Goal: Information Seeking & Learning: Learn about a topic

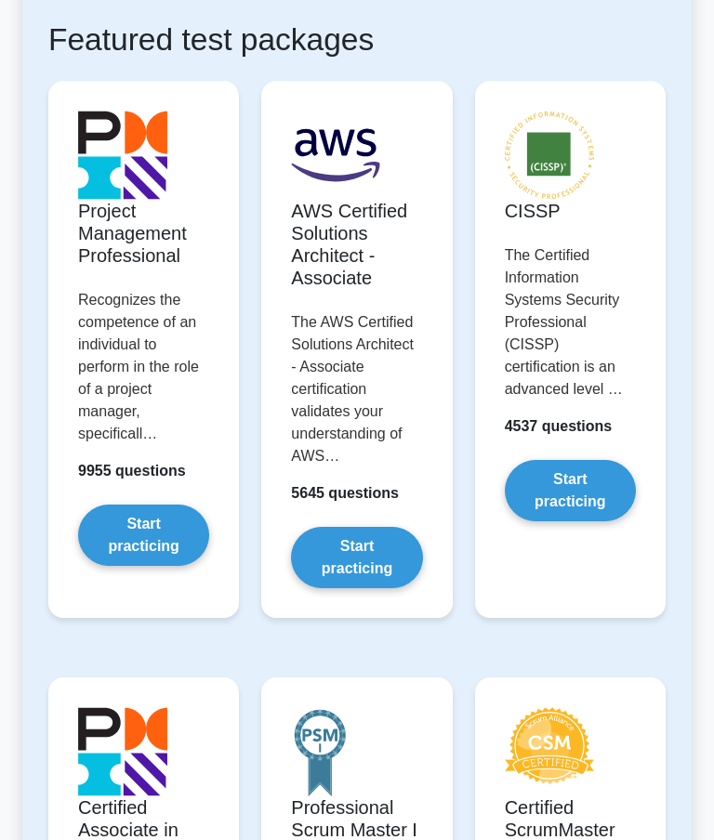
scroll to position [369, 0]
click at [153, 531] on link "Start practicing" at bounding box center [143, 535] width 131 height 61
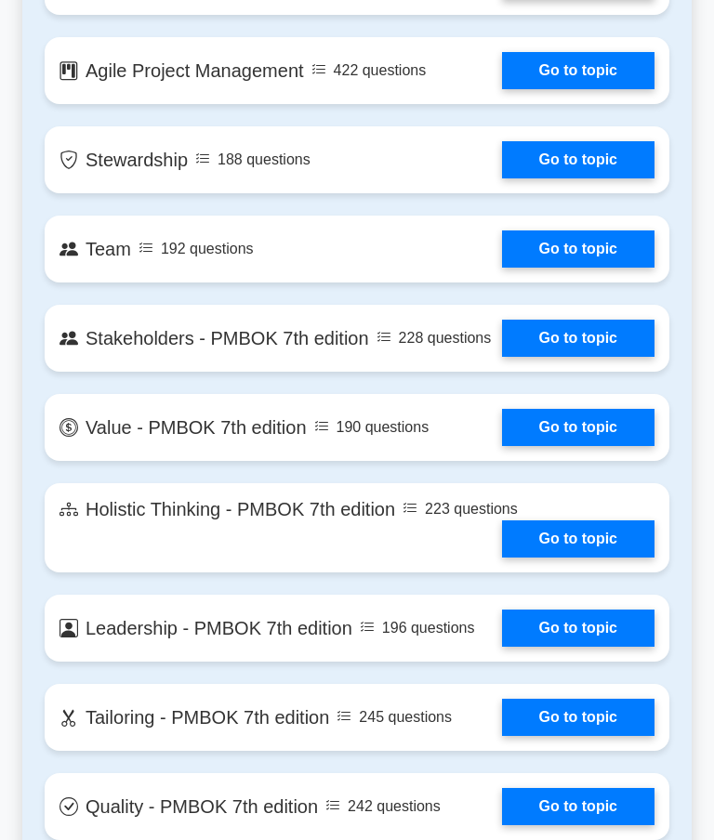
scroll to position [3957, 0]
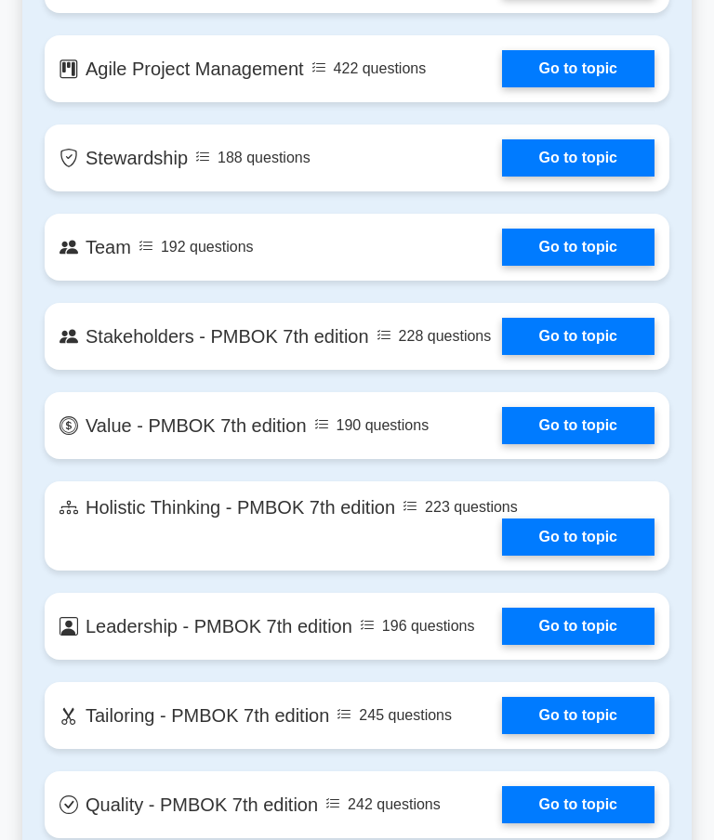
click at [582, 266] on link "Go to topic" at bounding box center [578, 247] width 152 height 37
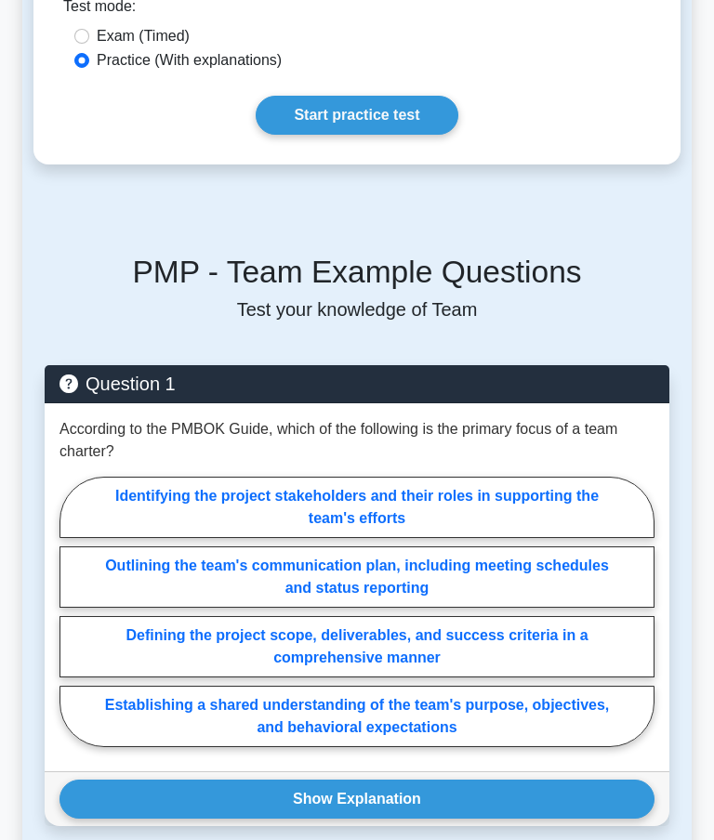
scroll to position [637, 0]
click at [518, 747] on label "Establishing a shared understanding of the team's purpose, objectives, and beha…" at bounding box center [356, 716] width 595 height 61
click at [72, 624] on input "Establishing a shared understanding of the team's purpose, objectives, and beha…" at bounding box center [65, 618] width 12 height 12
radio input "true"
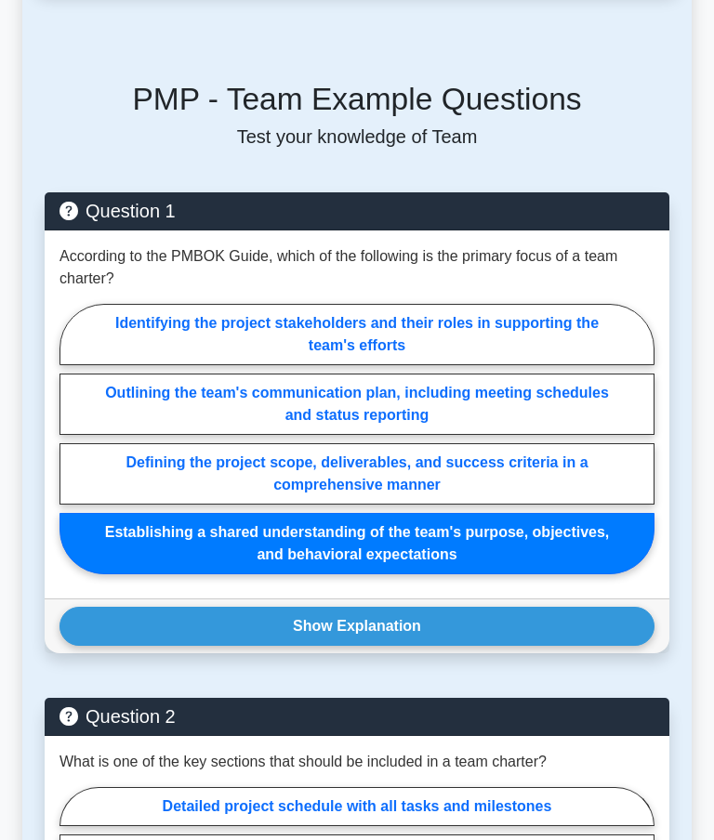
scroll to position [826, 0]
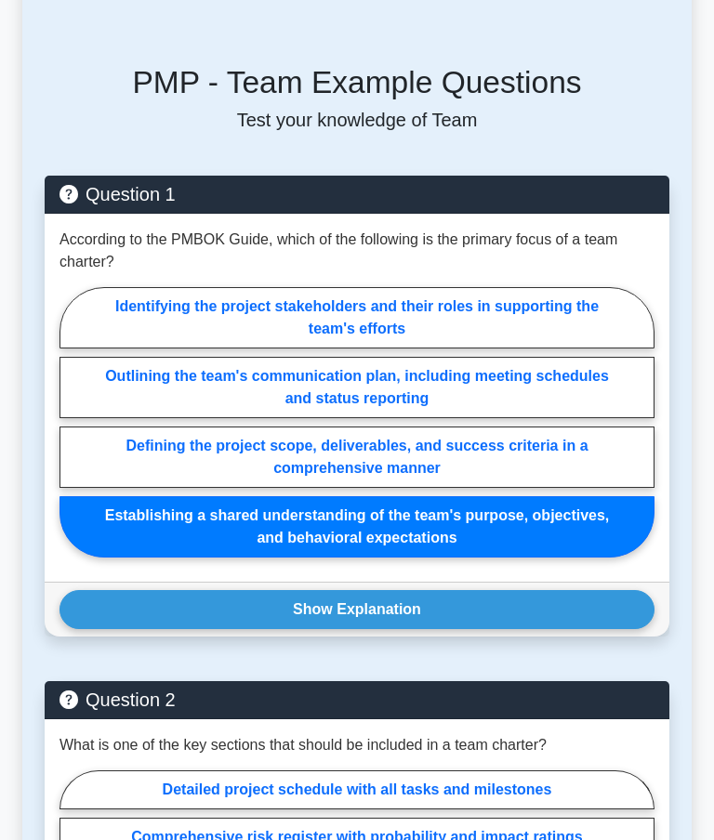
click at [519, 629] on button "Show Explanation" at bounding box center [356, 609] width 595 height 39
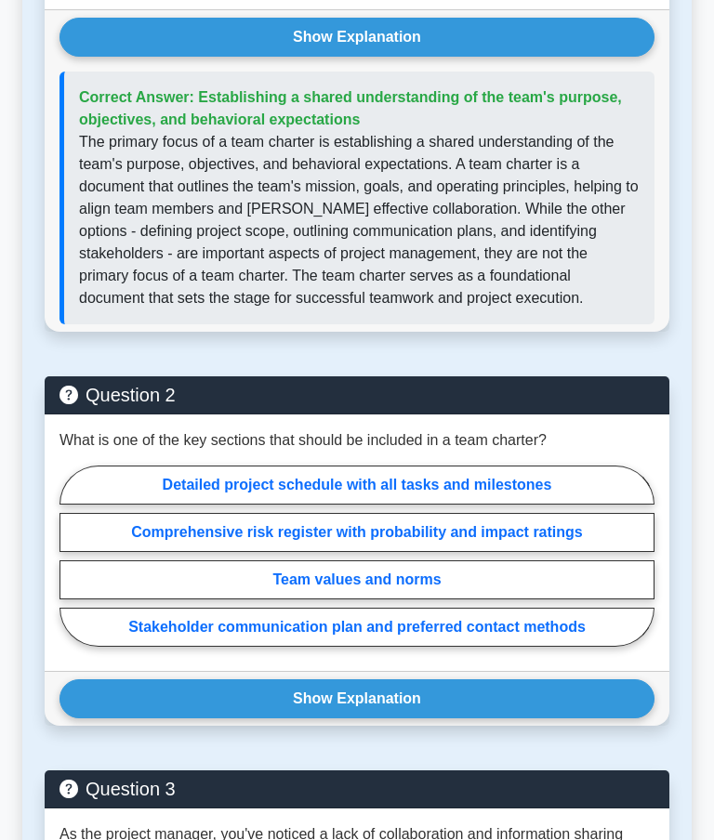
scroll to position [1414, 0]
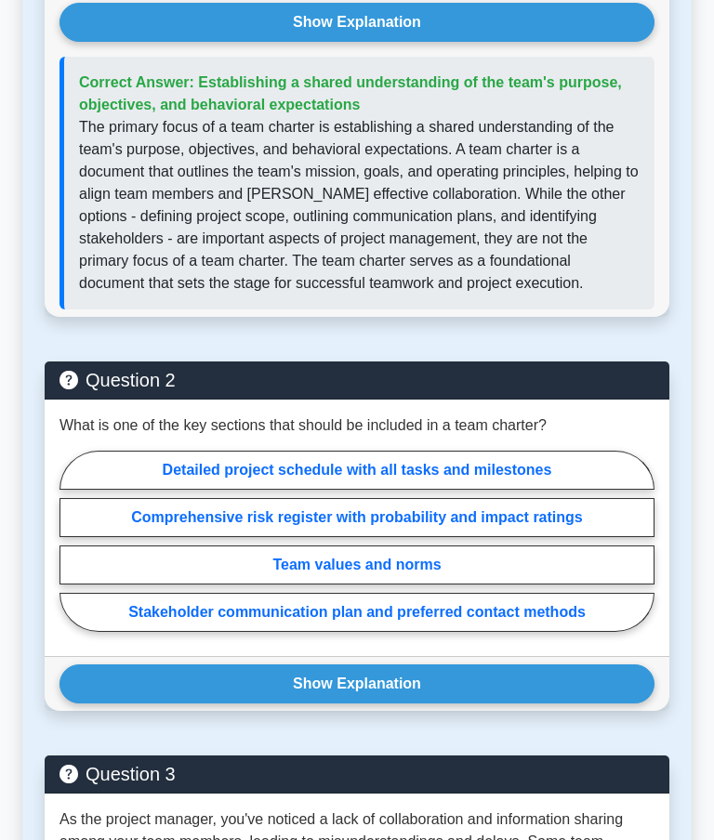
click at [550, 585] on label "Team values and norms" at bounding box center [356, 565] width 595 height 39
click at [72, 553] on input "Team values and norms" at bounding box center [65, 547] width 12 height 12
radio input "true"
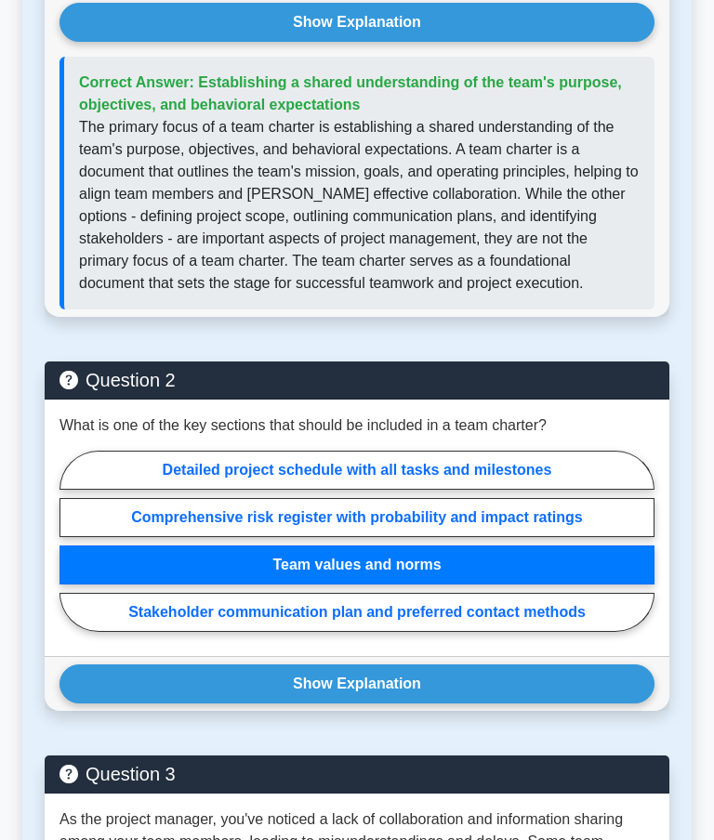
click at [537, 704] on button "Show Explanation" at bounding box center [356, 684] width 595 height 39
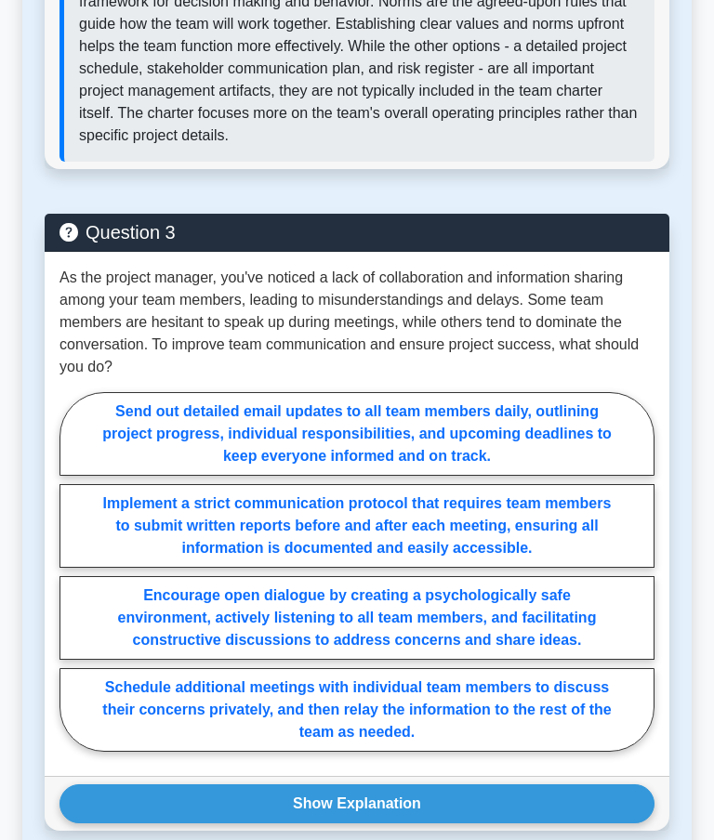
scroll to position [2250, 0]
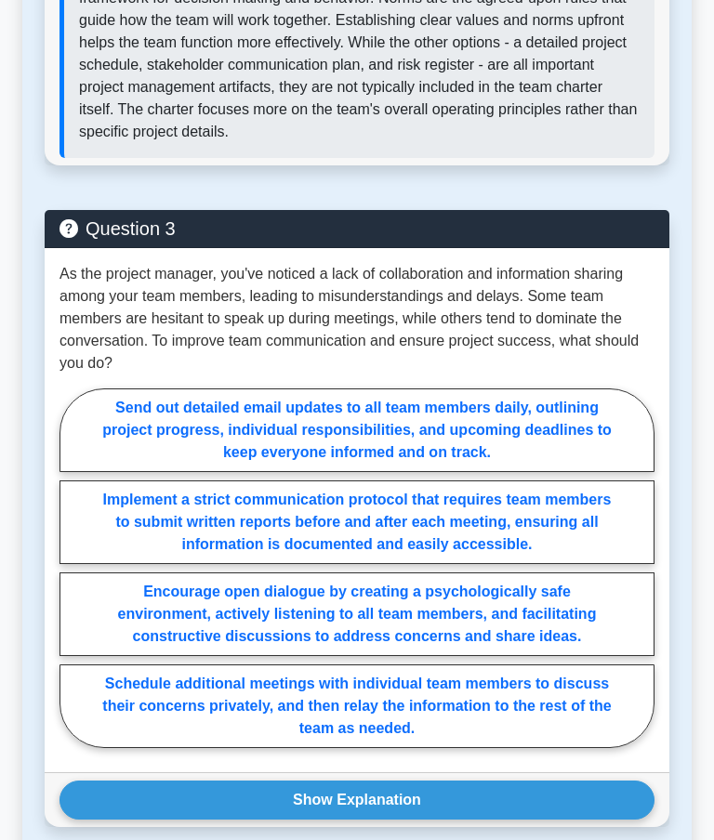
click at [561, 656] on label "Encourage open dialogue by creating a psychologically safe environment, activel…" at bounding box center [356, 615] width 595 height 84
click at [72, 580] on input "Encourage open dialogue by creating a psychologically safe environment, activel…" at bounding box center [65, 574] width 12 height 12
radio input "true"
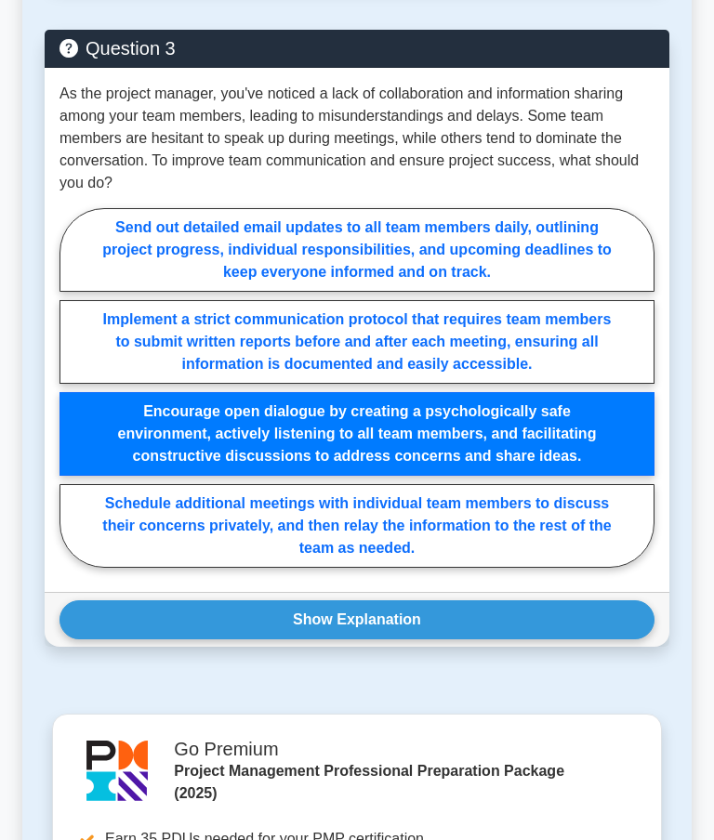
scroll to position [2484, 0]
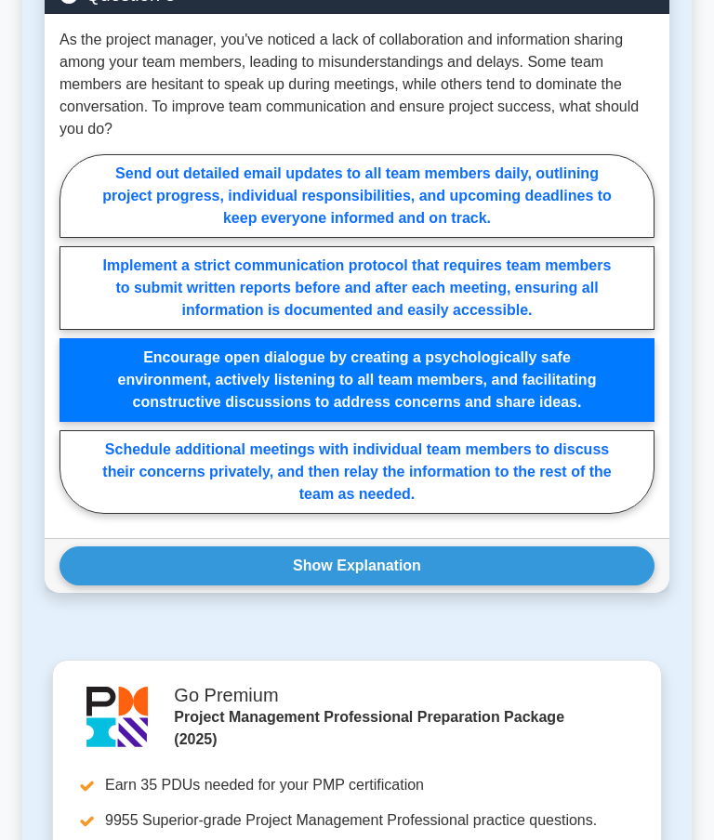
click at [554, 586] on button "Show Explanation" at bounding box center [356, 566] width 595 height 39
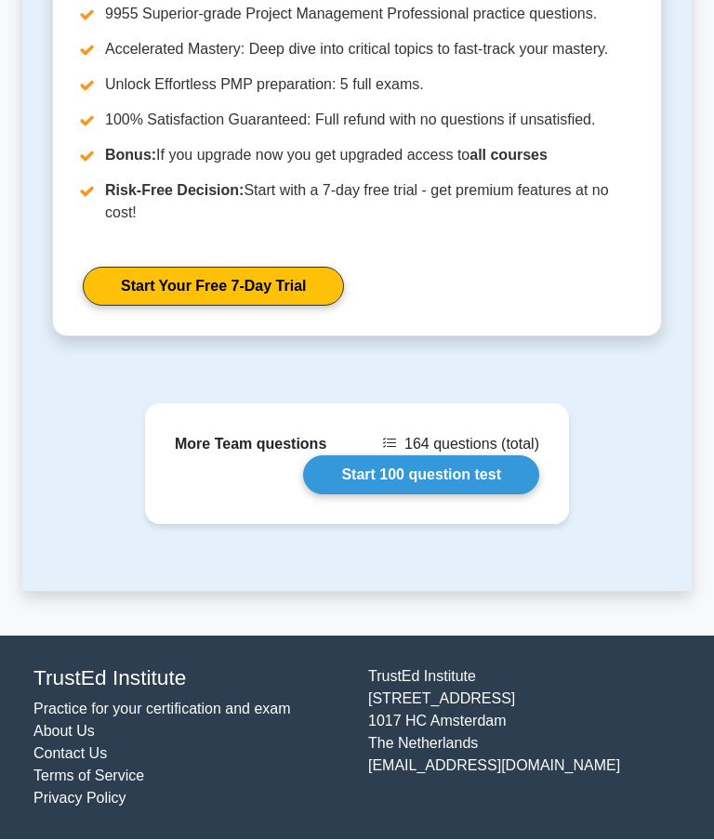
scroll to position [3842, 0]
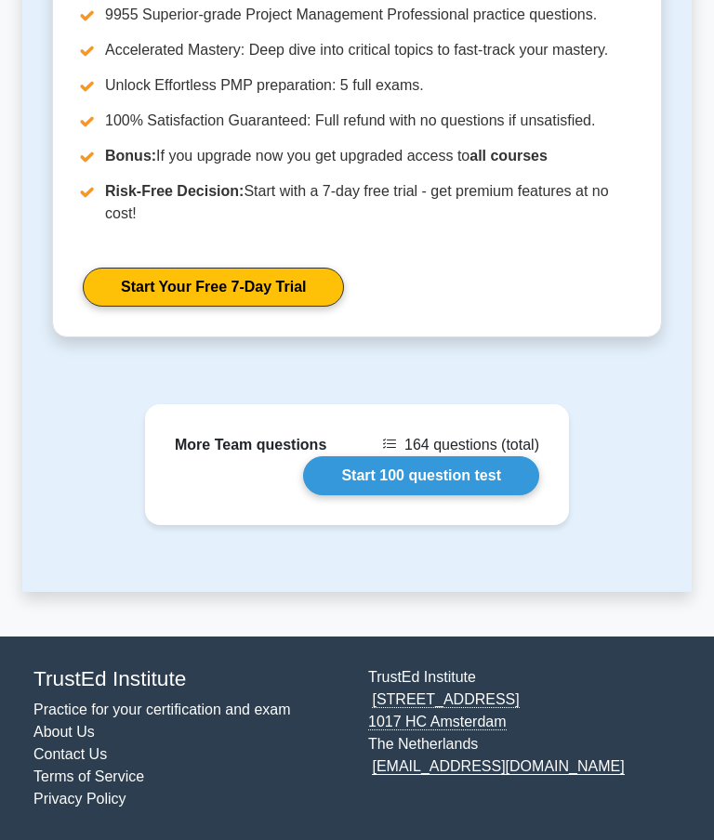
click at [507, 495] on link "Start 100 question test" at bounding box center [421, 475] width 236 height 39
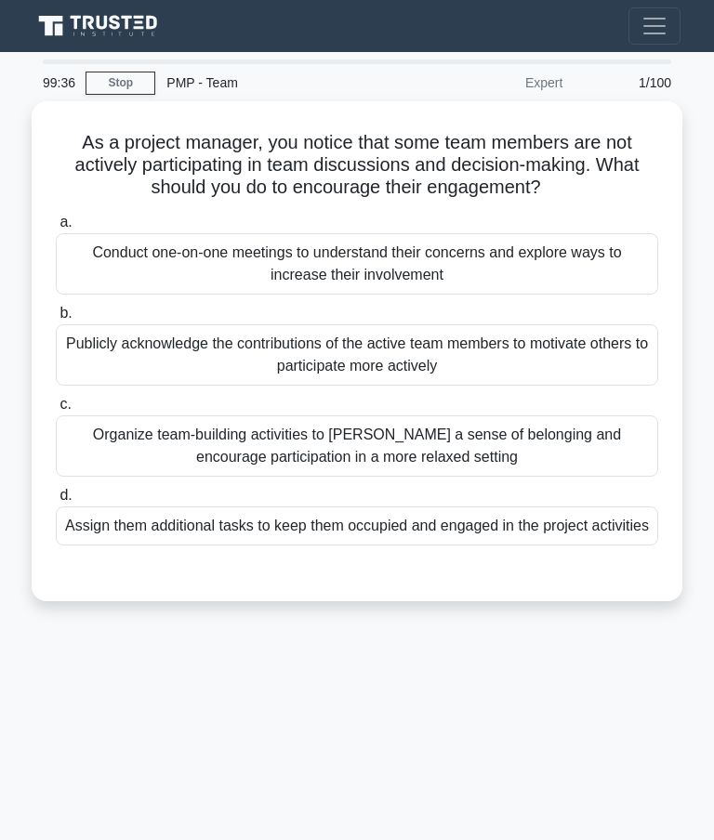
click at [572, 460] on div "Organize team-building activities to [PERSON_NAME] a sense of belonging and enc…" at bounding box center [357, 446] width 602 height 61
click at [56, 411] on input "c. Organize team-building activities to [PERSON_NAME] a sense of belonging and …" at bounding box center [56, 405] width 0 height 12
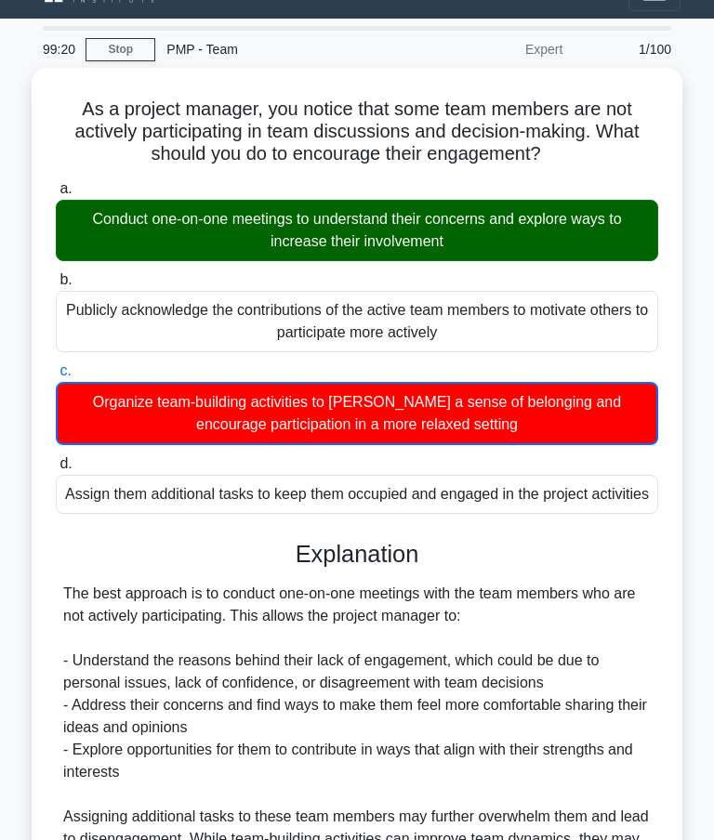
scroll to position [34, 0]
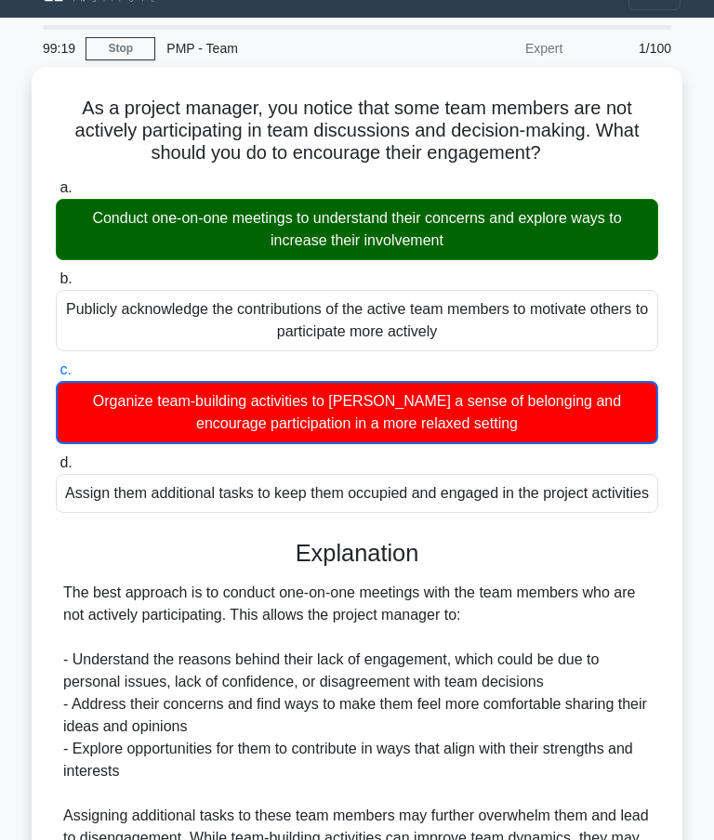
click at [398, 835] on div "The best approach is to conduct one-on-one meetings with the team members who a…" at bounding box center [356, 749] width 587 height 335
click at [128, 47] on link "Stop" at bounding box center [121, 48] width 70 height 23
